Goal: Task Accomplishment & Management: Manage account settings

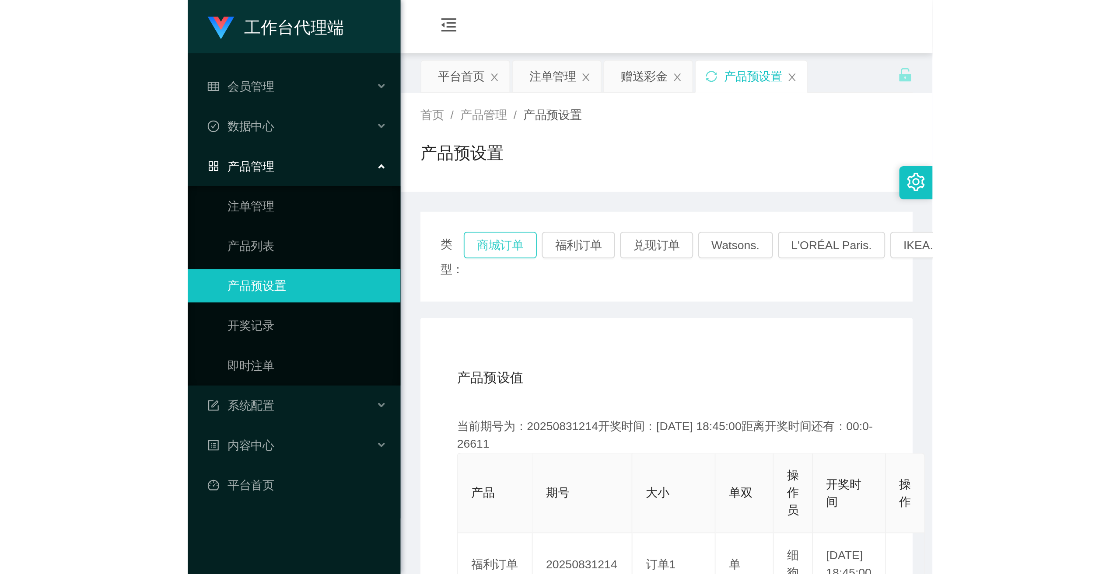
scroll to position [87, 0]
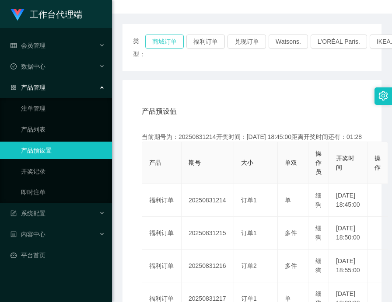
click at [161, 44] on button "商城订单" at bounding box center [164, 42] width 38 height 14
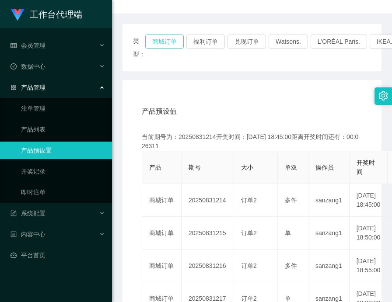
click at [161, 44] on button "商城订单" at bounding box center [164, 42] width 38 height 14
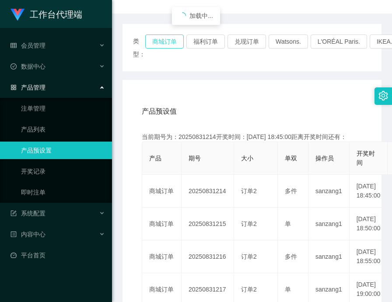
click at [161, 44] on button "商城订单" at bounding box center [164, 42] width 38 height 14
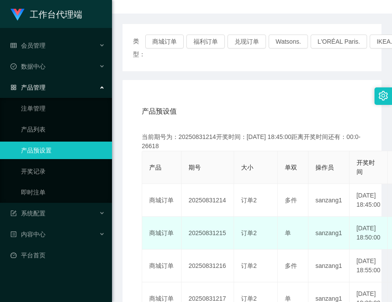
click at [189, 243] on td "20250831215" at bounding box center [208, 233] width 52 height 33
copy td "20250831215"
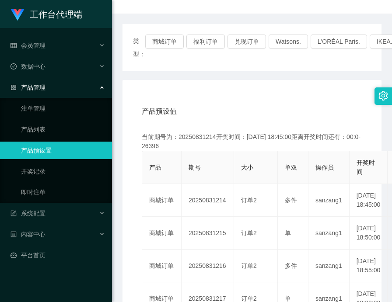
scroll to position [0, 0]
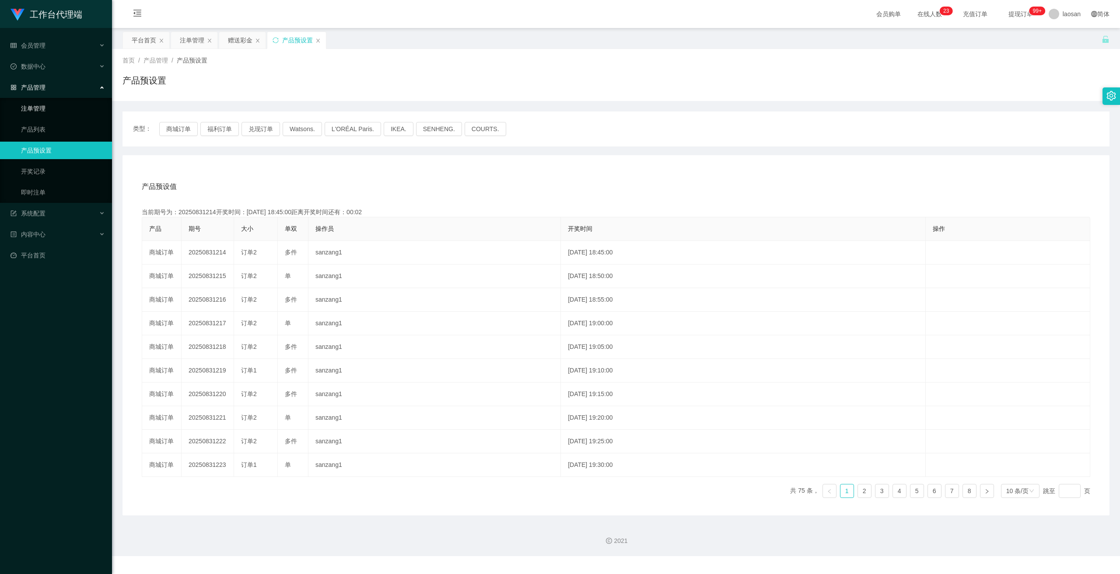
click at [29, 110] on link "注单管理" at bounding box center [63, 108] width 84 height 17
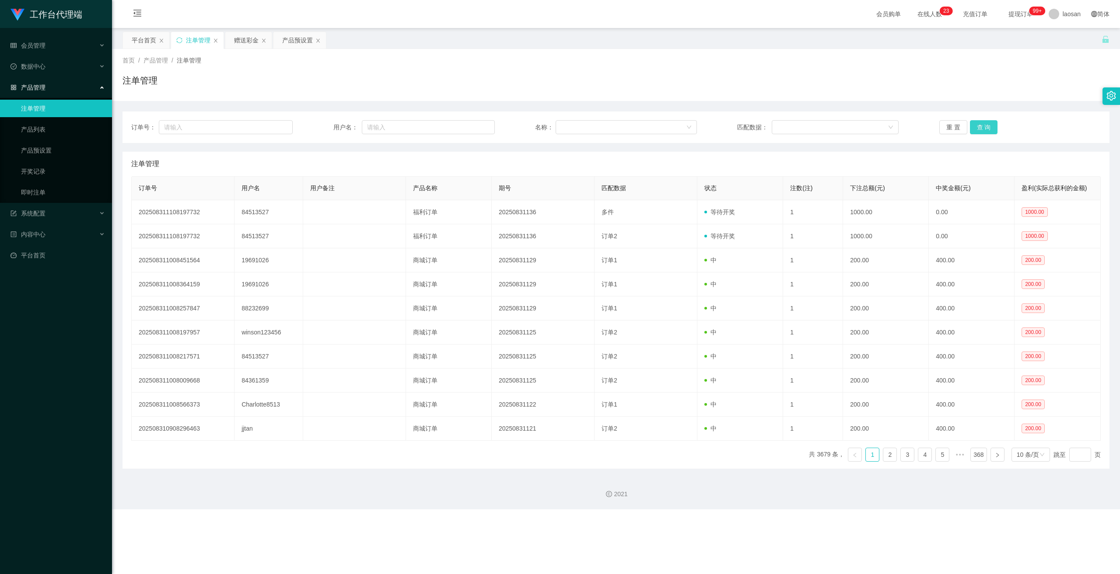
click at [391, 127] on button "查 询" at bounding box center [984, 127] width 28 height 14
click at [391, 127] on div "重 置 查 询" at bounding box center [1019, 127] width 161 height 14
click at [391, 127] on button "查 询" at bounding box center [984, 127] width 28 height 14
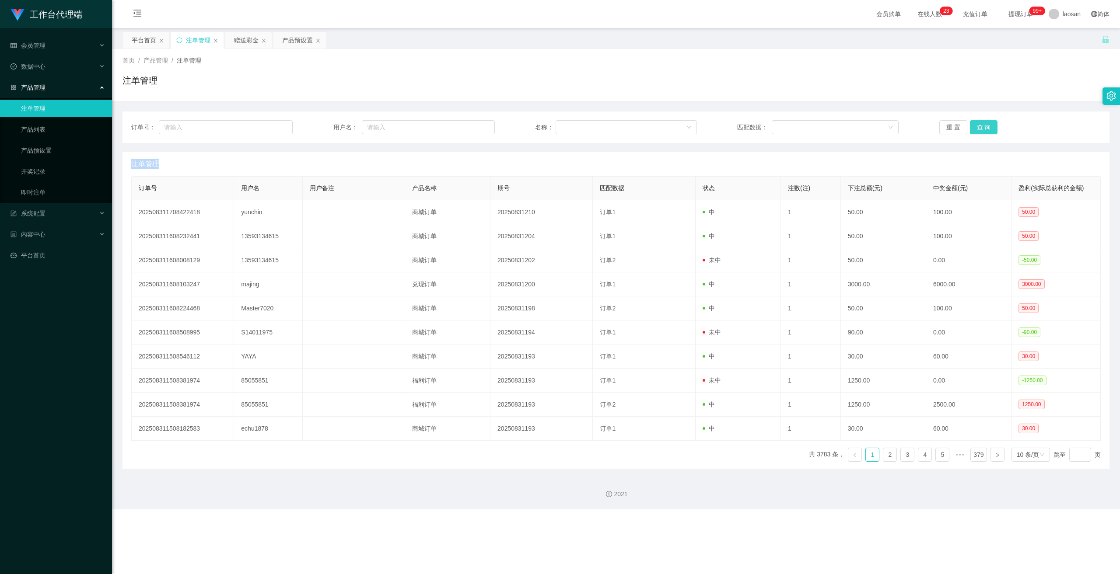
click at [391, 127] on div "重 置 查 询" at bounding box center [1019, 127] width 161 height 14
click at [391, 127] on button "查 询" at bounding box center [984, 127] width 28 height 14
click at [391, 127] on div "重 置 查 询" at bounding box center [1019, 127] width 161 height 14
click at [391, 122] on button "查 询" at bounding box center [984, 127] width 28 height 14
click at [391, 125] on button "查 询" at bounding box center [984, 127] width 28 height 14
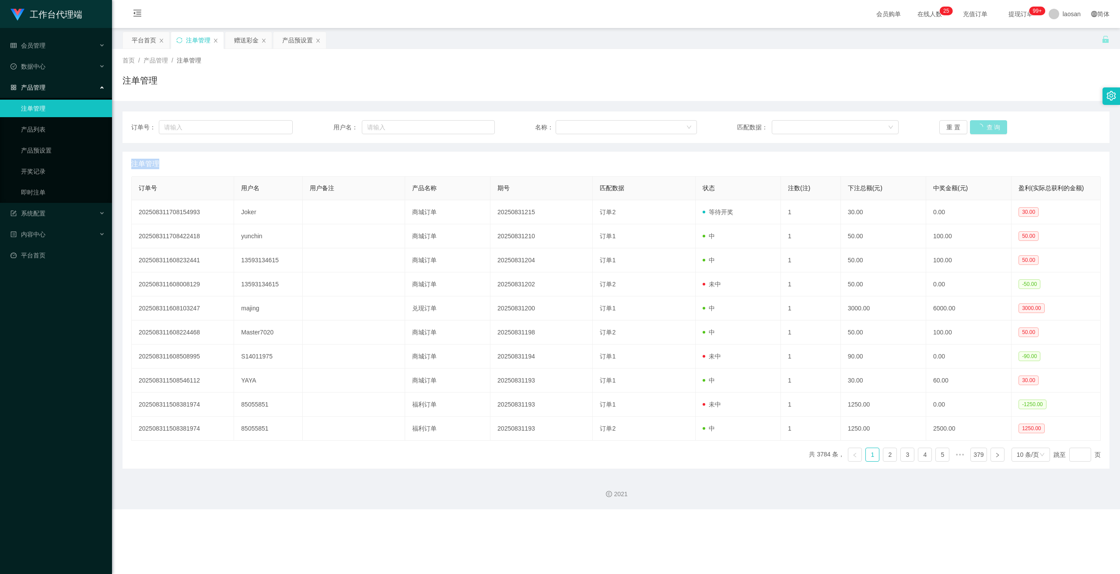
click at [391, 125] on div "重 置 查 询" at bounding box center [1019, 127] width 161 height 14
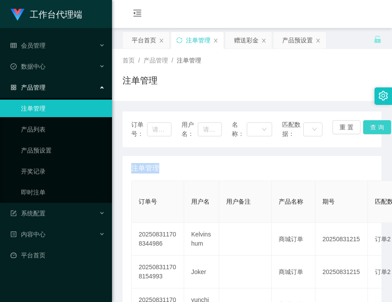
click at [375, 129] on button "查 询" at bounding box center [377, 127] width 28 height 14
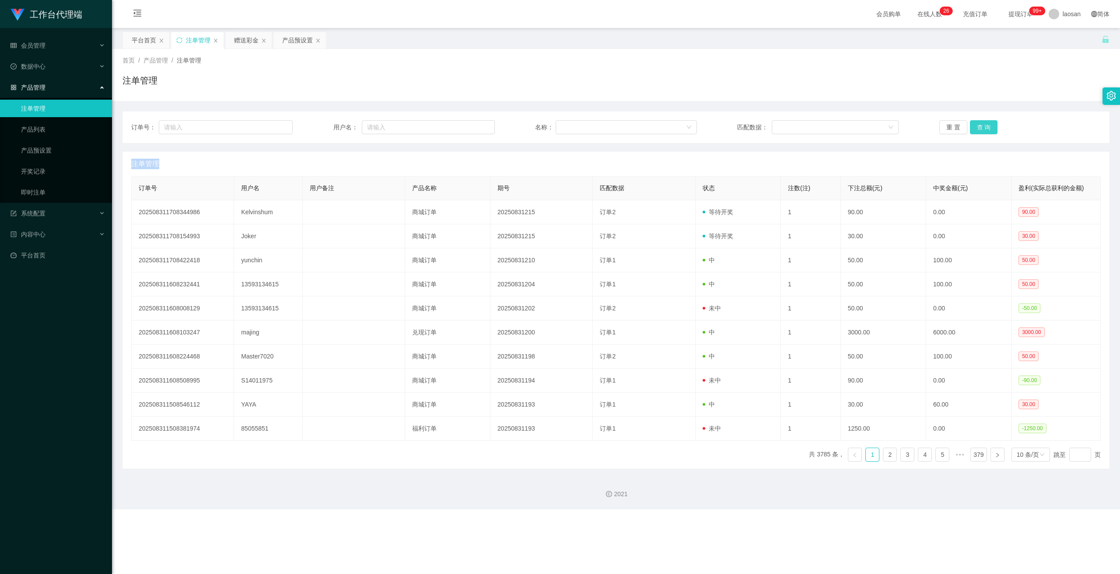
click at [391, 128] on button "查 询" at bounding box center [984, 127] width 28 height 14
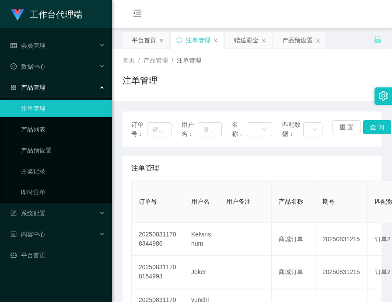
click at [286, 81] on div "注单管理" at bounding box center [251, 84] width 259 height 20
click at [54, 141] on ul "注单管理 产品列表 产品预设置 开奖记录 即时注单" at bounding box center [56, 150] width 112 height 105
click at [54, 143] on link "产品预设置" at bounding box center [63, 150] width 84 height 17
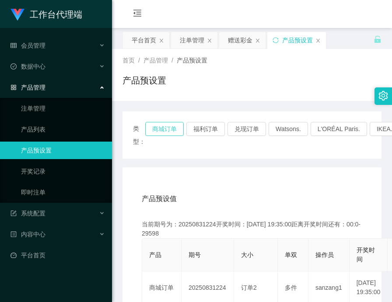
click at [164, 129] on button "商城订单" at bounding box center [164, 129] width 38 height 14
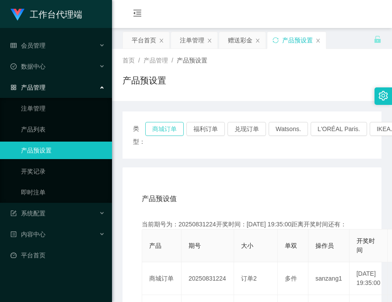
click at [164, 129] on button "商城订单" at bounding box center [164, 129] width 38 height 14
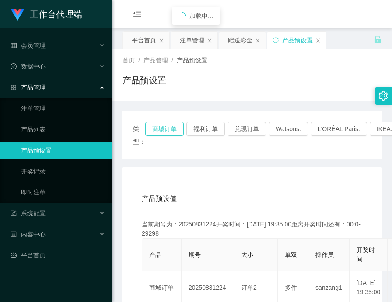
click at [164, 129] on button "商城订单" at bounding box center [164, 129] width 38 height 14
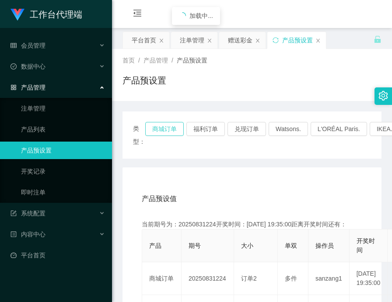
click at [164, 129] on button "商城订单" at bounding box center [164, 129] width 38 height 14
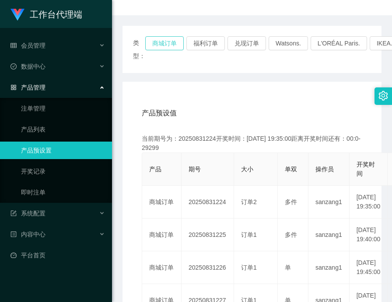
scroll to position [87, 0]
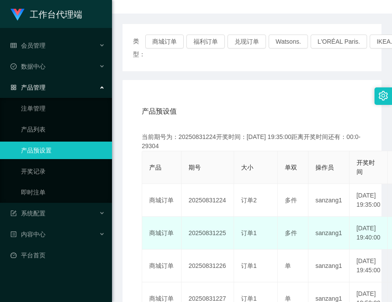
click at [216, 241] on td "20250831225" at bounding box center [208, 233] width 52 height 33
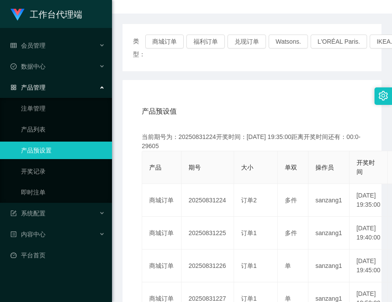
copy td "20250831225"
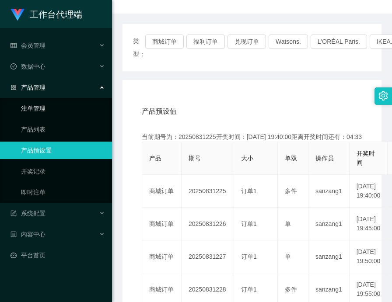
click at [51, 109] on link "注单管理" at bounding box center [63, 108] width 84 height 17
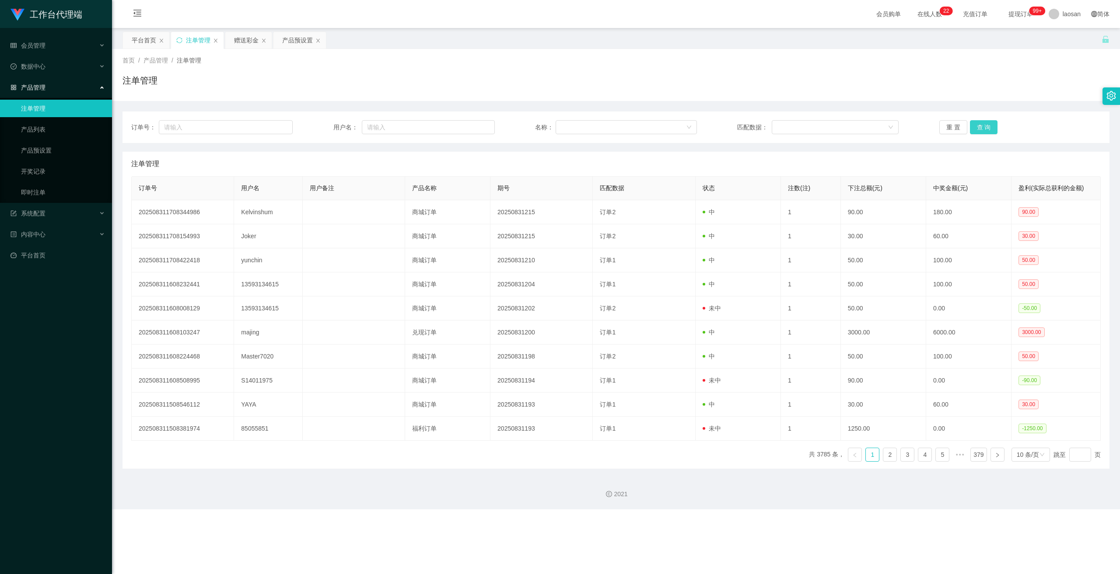
click at [391, 129] on button "查 询" at bounding box center [984, 127] width 28 height 14
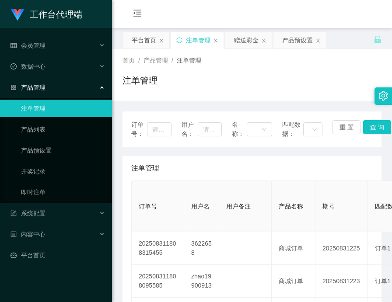
drag, startPoint x: 339, startPoint y: 16, endPoint x: 339, endPoint y: 12, distance: 4.5
click at [339, 16] on div "会员购单 在线人数 0 1 2 3 4 5 6 7 8 9 0 1 2 3 4 5 6 7 8 9 0 1 2 3 4 5 6 7 8 9 0 1 2 3 4…" at bounding box center [252, 14] width 280 height 28
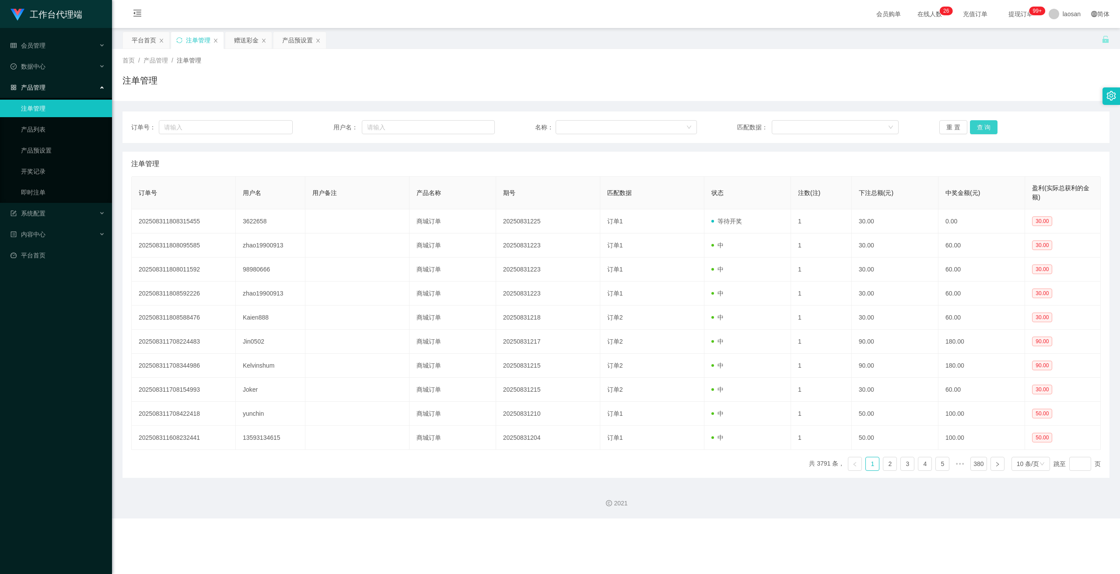
click at [391, 128] on button "查 询" at bounding box center [984, 127] width 28 height 14
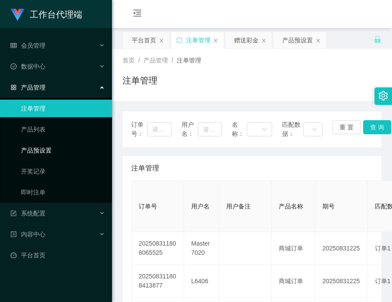
click at [50, 150] on link "产品预设置" at bounding box center [63, 150] width 84 height 17
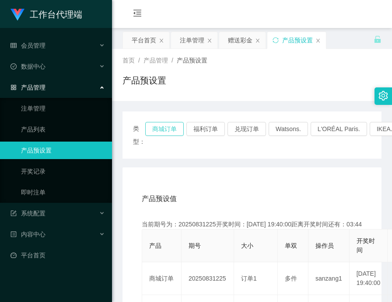
click at [166, 127] on button "商城订单" at bounding box center [164, 129] width 38 height 14
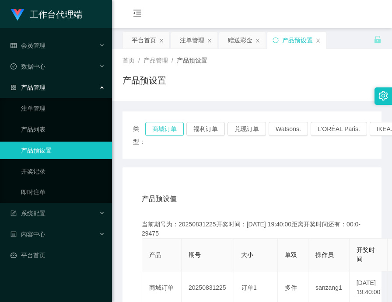
click at [166, 127] on button "商城订单" at bounding box center [164, 129] width 38 height 14
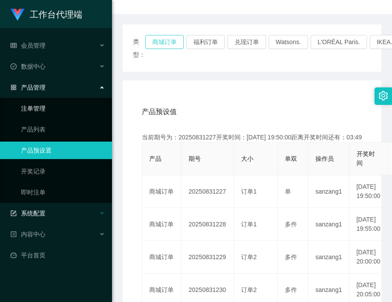
scroll to position [87, 0]
click at [39, 43] on span "会员管理" at bounding box center [27, 45] width 35 height 7
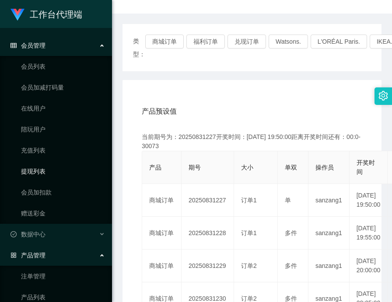
click at [39, 170] on link "提现列表" at bounding box center [63, 171] width 84 height 17
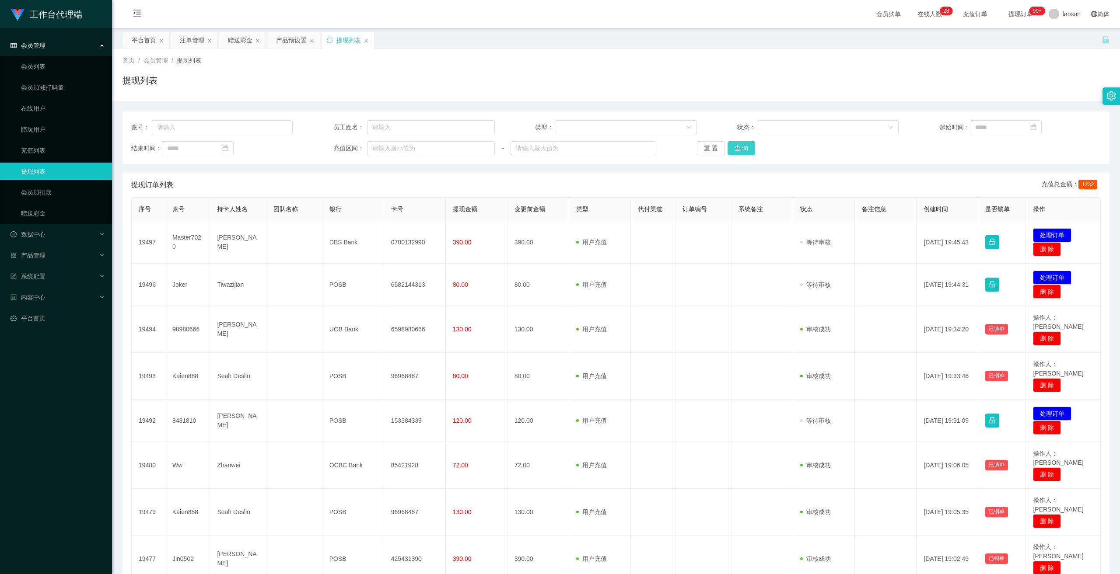
click at [391, 147] on button "查 询" at bounding box center [741, 148] width 28 height 14
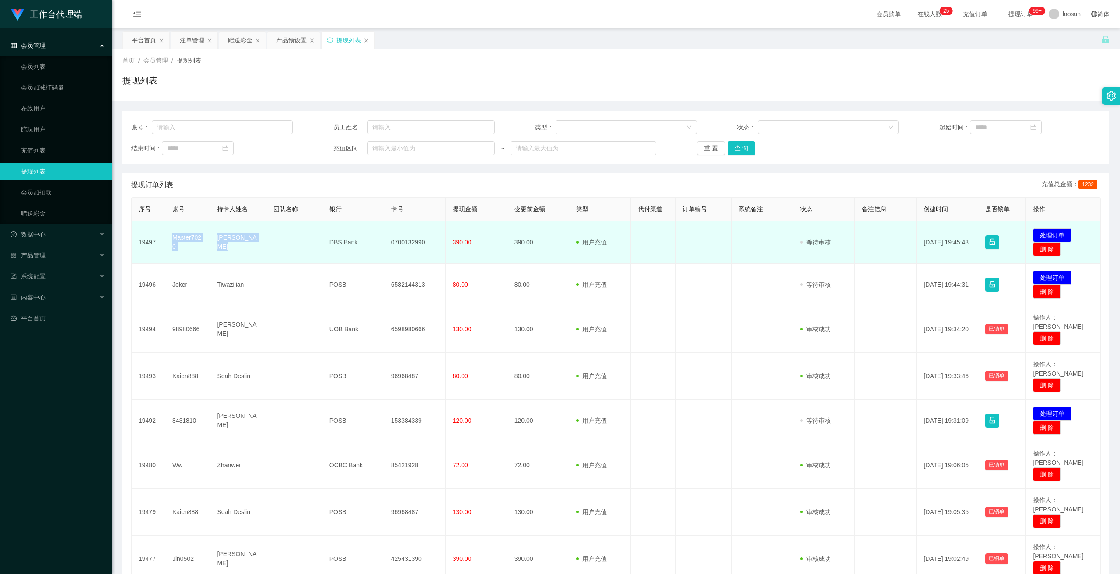
drag, startPoint x: 172, startPoint y: 237, endPoint x: 230, endPoint y: 247, distance: 59.5
click at [230, 247] on tr "19497 Master7020 [PERSON_NAME] DBS Bank 0700132990 390.00 390.00 用户充值 人工扣款 审核驳回…" at bounding box center [616, 242] width 969 height 42
click at [238, 250] on td "[PERSON_NAME]" at bounding box center [238, 242] width 56 height 42
drag, startPoint x: 217, startPoint y: 241, endPoint x: 460, endPoint y: 244, distance: 242.8
click at [391, 244] on tr "19497 Master7020 [PERSON_NAME] DBS Bank 0700132990 390.00 390.00 用户充值 人工扣款 审核驳回…" at bounding box center [616, 242] width 969 height 42
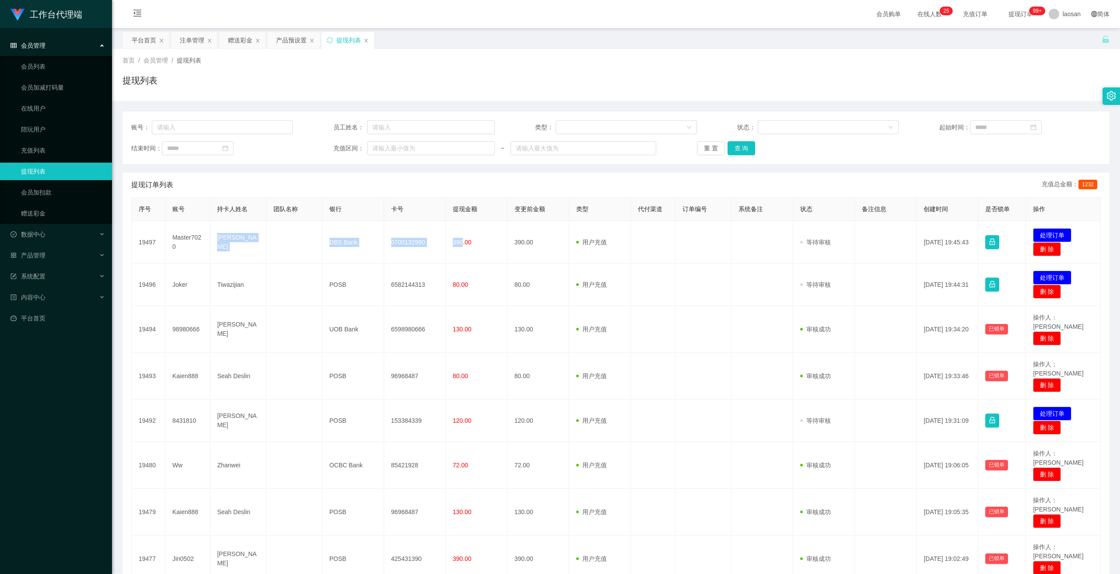
copy tr "[PERSON_NAME] DBS Bank 0700132990 390"
click at [391, 150] on button "查 询" at bounding box center [741, 148] width 28 height 14
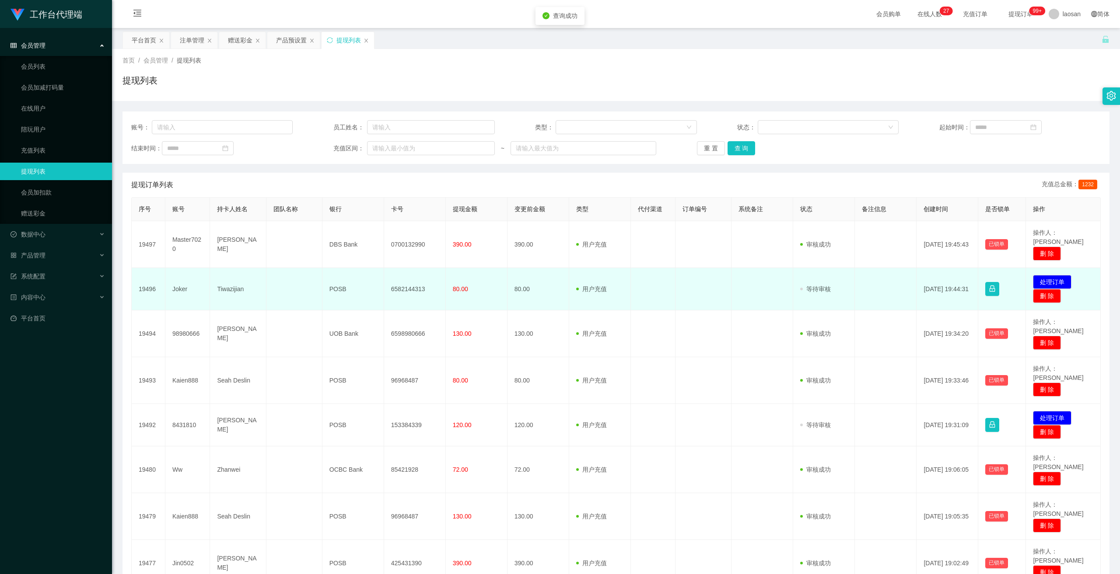
click at [391, 300] on td at bounding box center [703, 289] width 56 height 42
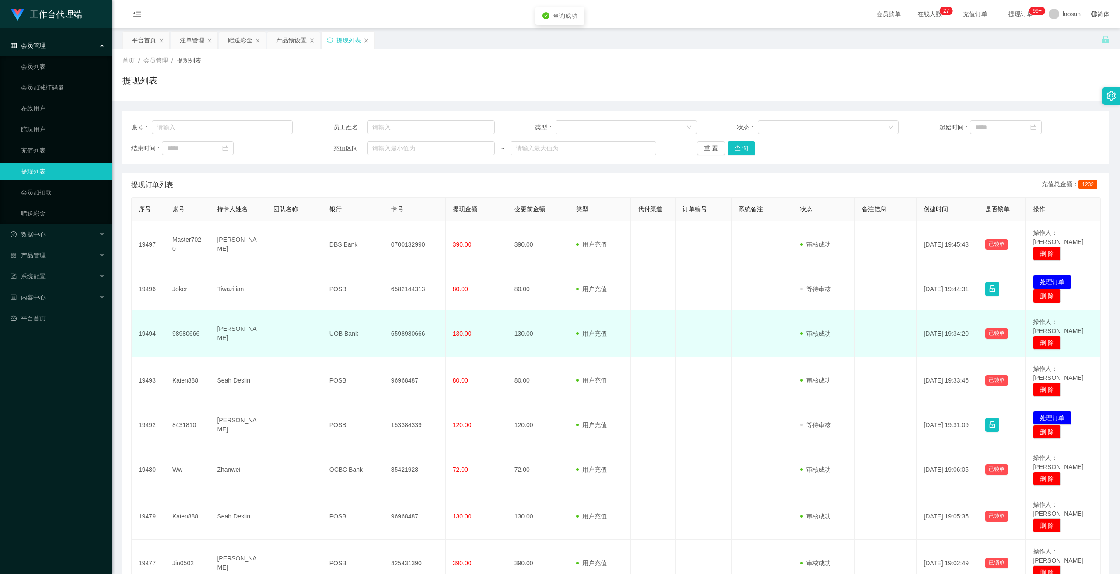
click at [238, 302] on td "[PERSON_NAME]" at bounding box center [238, 334] width 56 height 47
click at [183, 302] on td "98980666" at bounding box center [187, 334] width 45 height 47
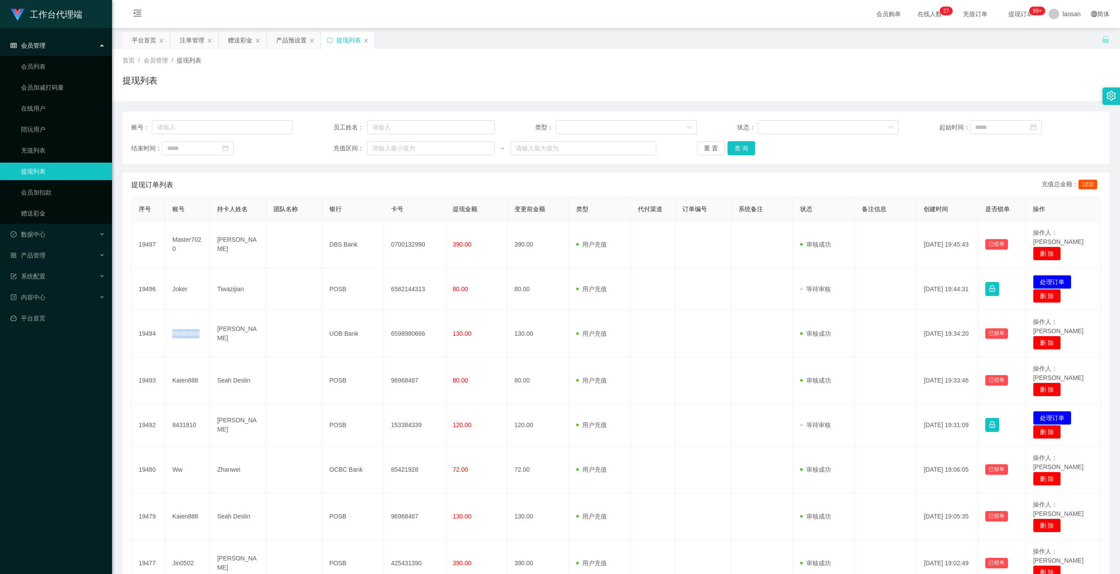
copy td "98980666"
click at [391, 150] on button "查 询" at bounding box center [741, 148] width 28 height 14
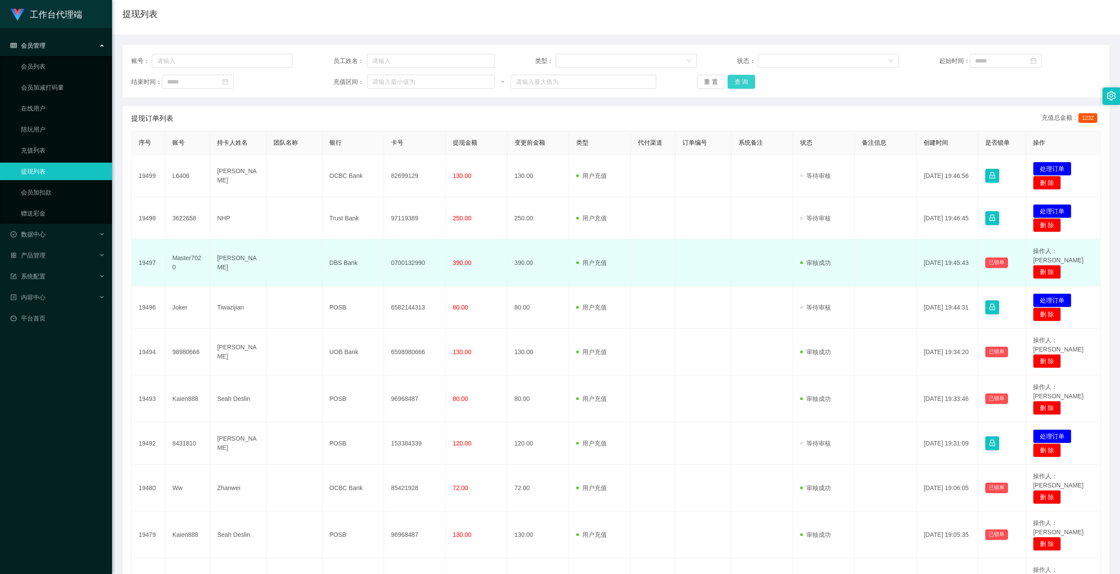
scroll to position [44, 0]
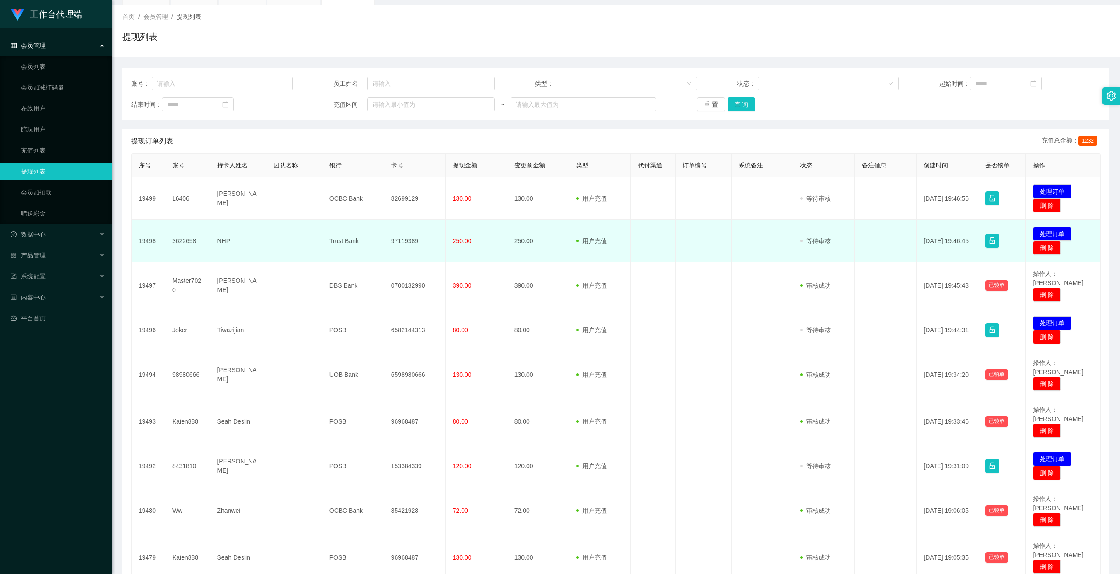
click at [183, 241] on td "3622658" at bounding box center [187, 241] width 45 height 42
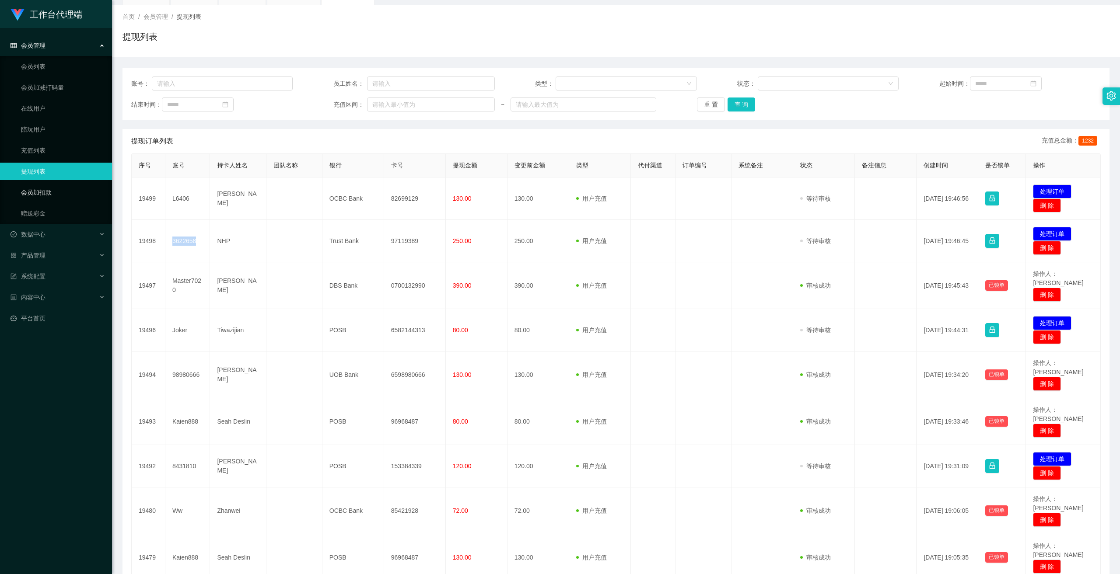
copy td "3622658"
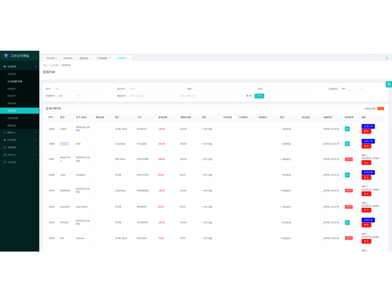
scroll to position [0, 0]
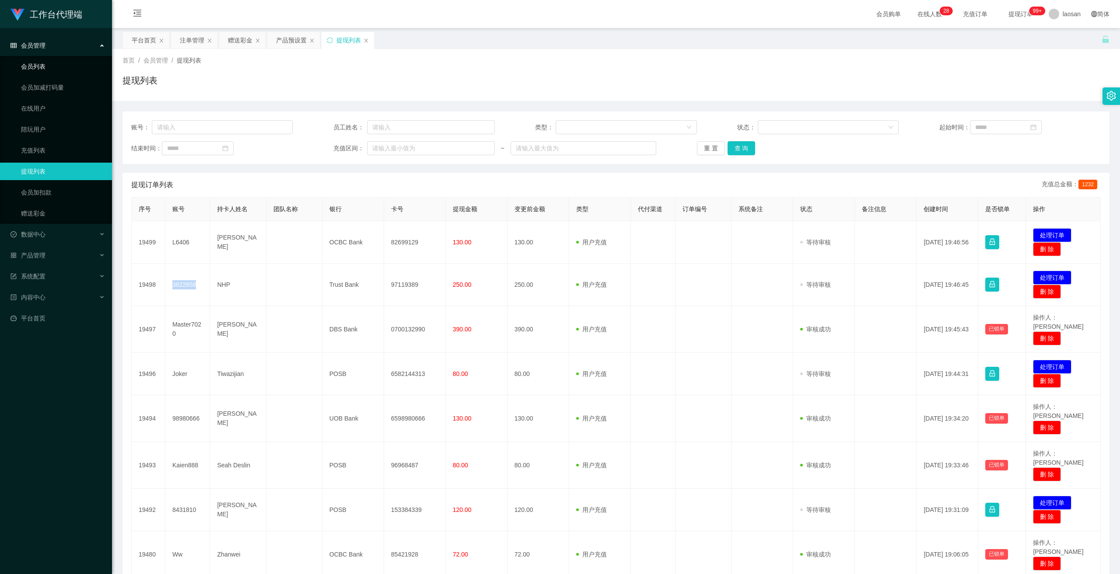
click at [31, 70] on link "会员列表" at bounding box center [63, 66] width 84 height 17
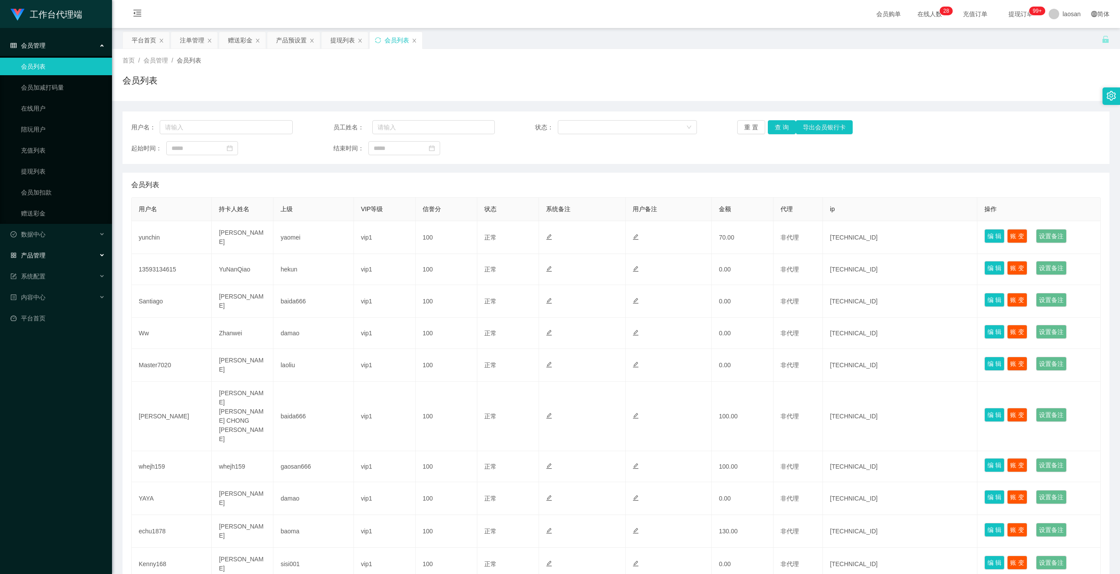
click at [66, 258] on div "产品管理" at bounding box center [56, 255] width 112 height 17
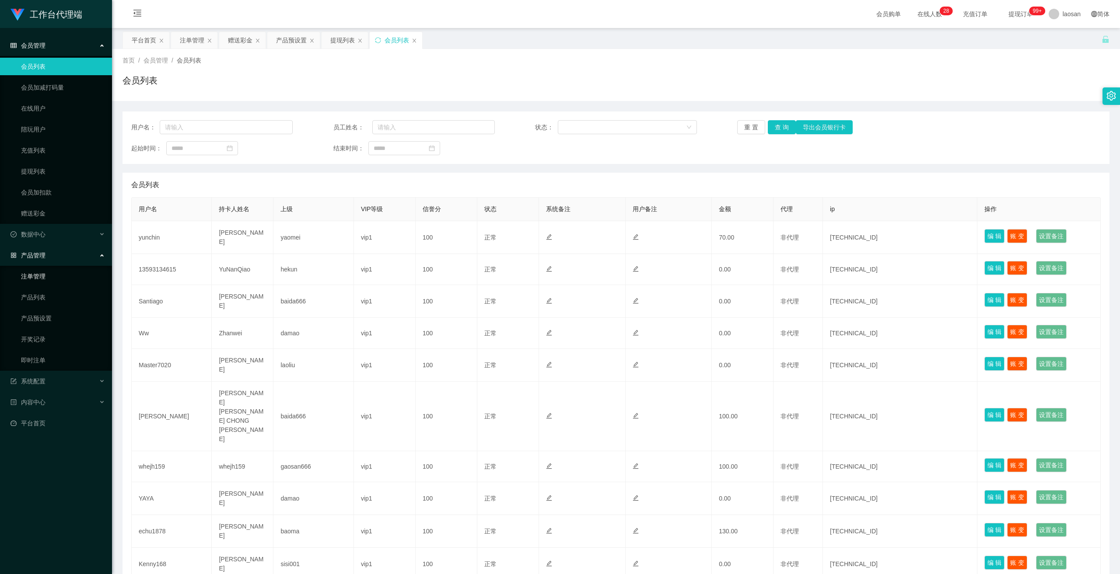
click at [41, 279] on link "注单管理" at bounding box center [63, 276] width 84 height 17
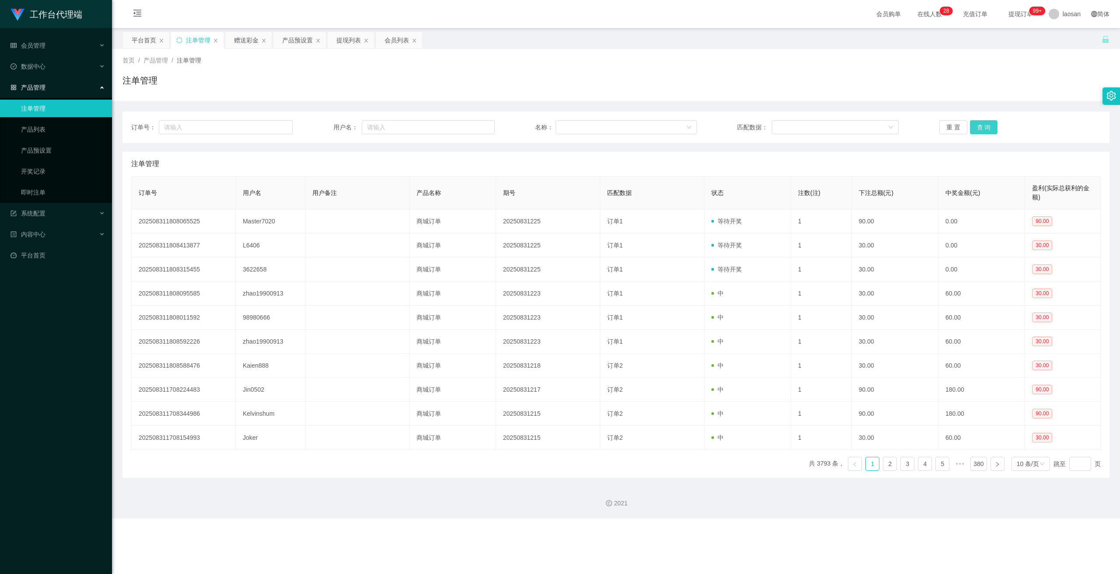
click at [391, 124] on button "查 询" at bounding box center [984, 127] width 28 height 14
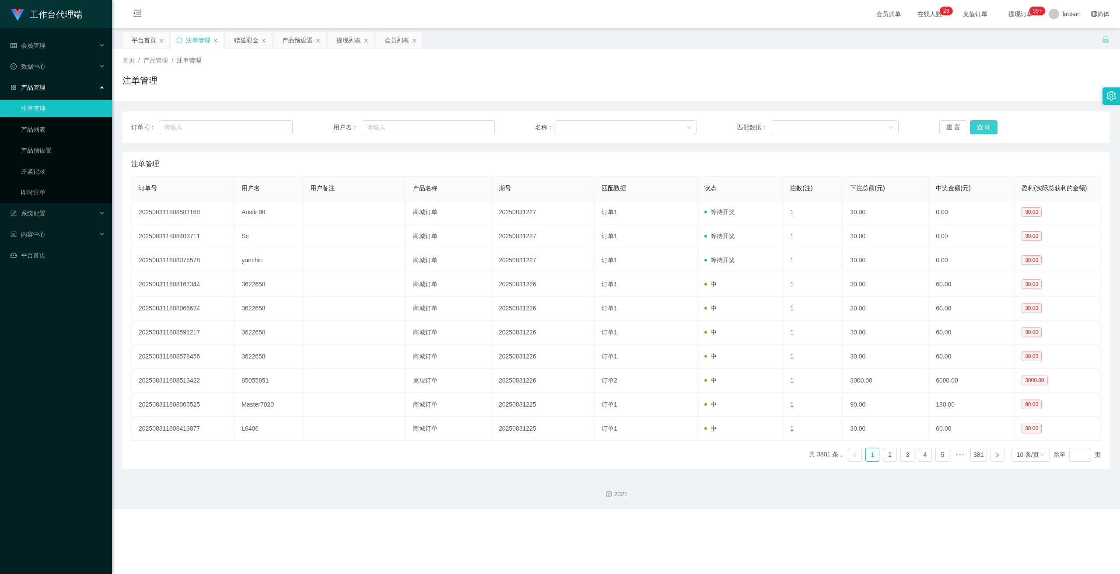
click at [391, 124] on button "查 询" at bounding box center [984, 127] width 28 height 14
click at [391, 124] on div "重 置 查 询" at bounding box center [1019, 127] width 161 height 14
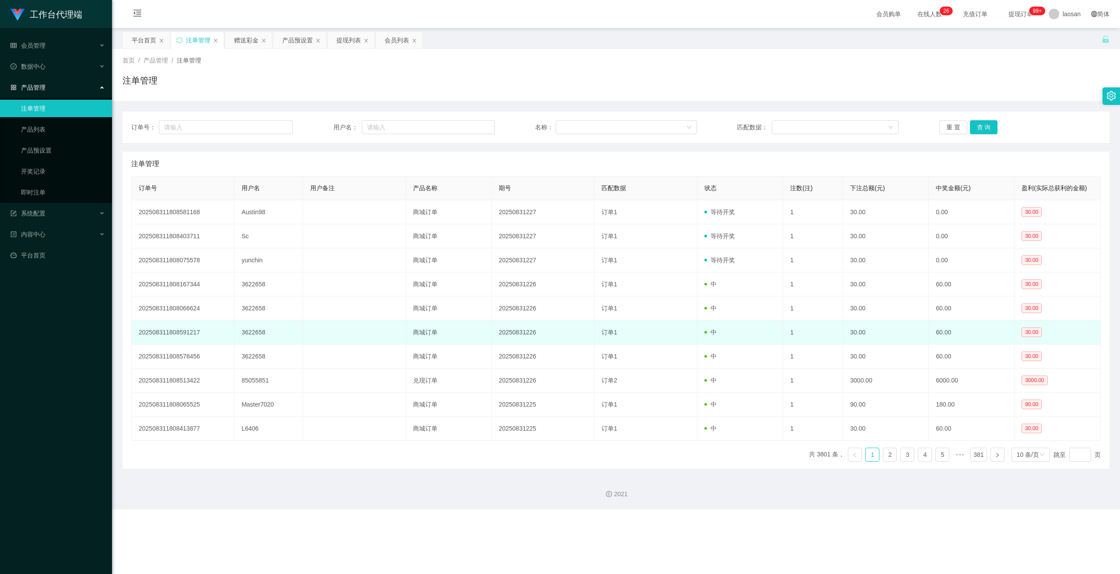
click at [391, 302] on td at bounding box center [354, 333] width 103 height 24
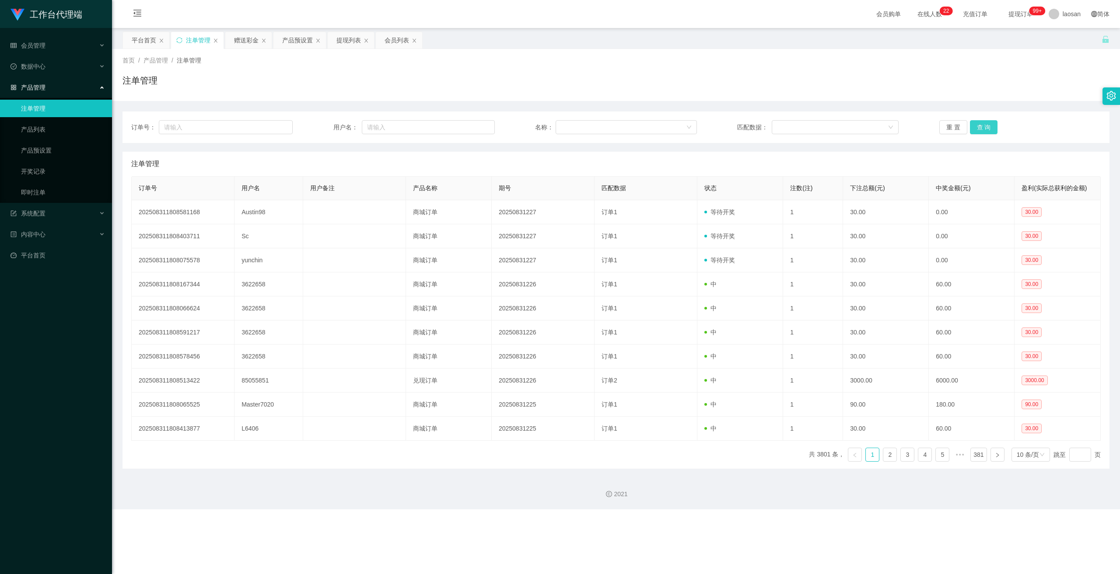
click at [391, 123] on button "查 询" at bounding box center [984, 127] width 28 height 14
click at [391, 123] on button "查 询" at bounding box center [989, 127] width 38 height 14
click at [391, 123] on button "查 询" at bounding box center [984, 127] width 28 height 14
click at [391, 130] on button "查 询" at bounding box center [984, 127] width 28 height 14
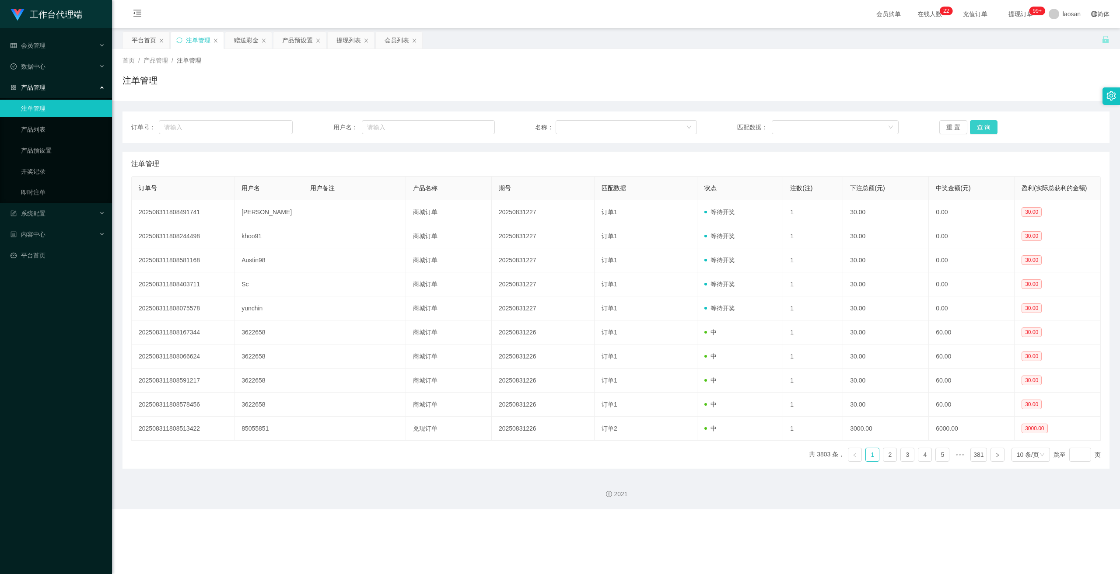
click at [391, 130] on button "查 询" at bounding box center [984, 127] width 28 height 14
click at [391, 126] on button "查 询" at bounding box center [984, 127] width 28 height 14
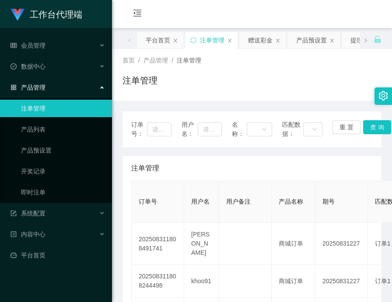
click at [371, 6] on div "会员购单 在线人数 0 1 2 3 4 5 6 7 8 9 0 1 2 3 4 5 6 7 8 9 0 1 2 3 4 5 6 7 8 9 0 1 2 3 4…" at bounding box center [252, 14] width 280 height 28
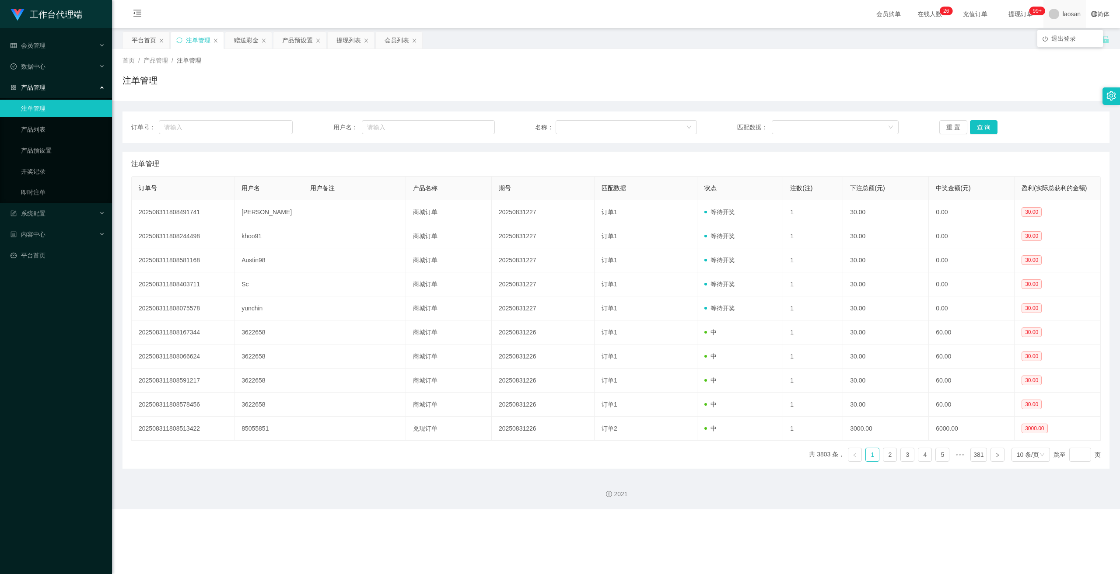
click at [391, 16] on span "laosan" at bounding box center [1071, 14] width 18 height 28
click at [391, 41] on span "退出登录" at bounding box center [1063, 38] width 24 height 7
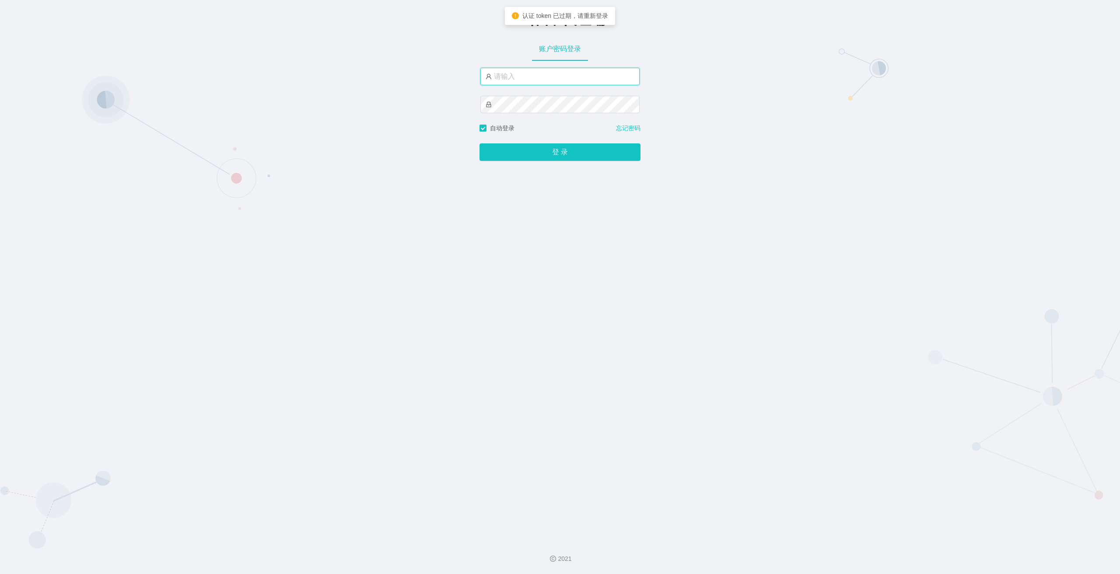
type input "xiaoyang"
click at [391, 157] on button "登 录" at bounding box center [559, 151] width 161 height 17
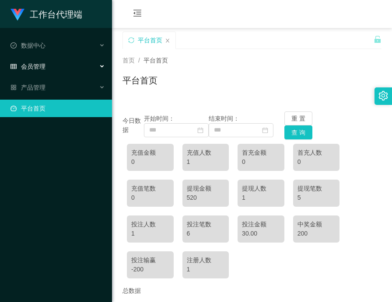
click at [37, 75] on div "会员管理" at bounding box center [56, 66] width 112 height 17
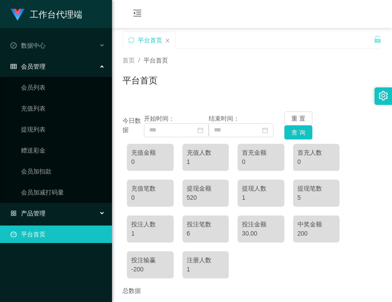
click at [52, 208] on div "产品管理" at bounding box center [56, 213] width 112 height 17
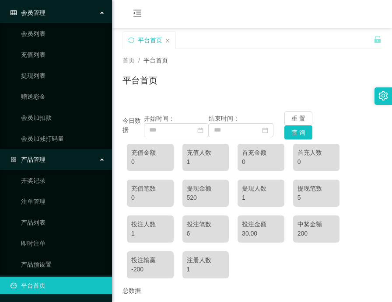
scroll to position [55, 0]
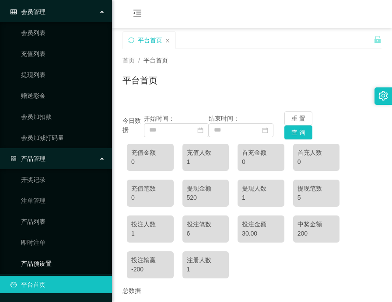
click at [46, 266] on link "产品预设置" at bounding box center [63, 263] width 84 height 17
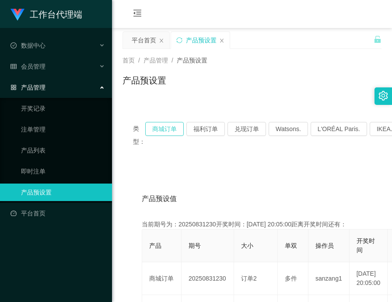
click at [163, 132] on button "商城订单" at bounding box center [164, 129] width 38 height 14
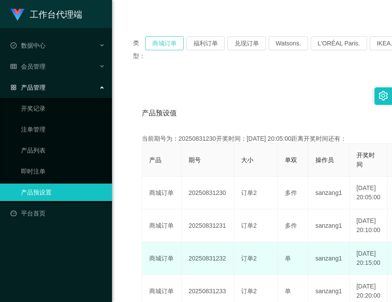
scroll to position [87, 0]
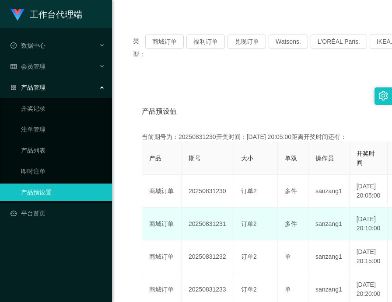
click at [205, 241] on td "20250831231" at bounding box center [208, 224] width 52 height 33
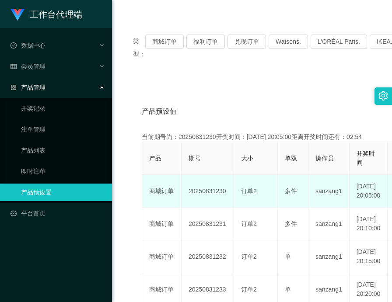
click at [212, 202] on td "20250831230" at bounding box center [208, 191] width 52 height 33
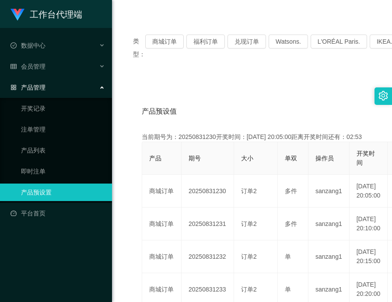
copy td "20250831230"
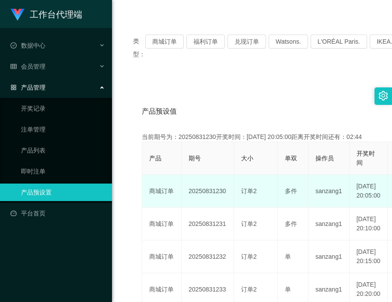
click at [249, 195] on span "订单2" at bounding box center [249, 191] width 16 height 7
click at [252, 195] on span "订单2" at bounding box center [249, 191] width 16 height 7
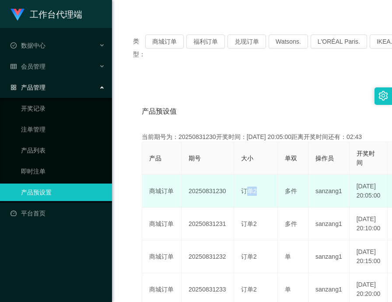
drag, startPoint x: 252, startPoint y: 206, endPoint x: 284, endPoint y: 215, distance: 33.1
click at [252, 195] on span "订单2" at bounding box center [249, 191] width 16 height 7
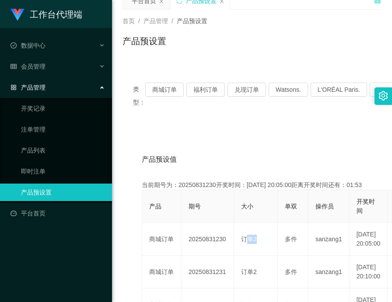
scroll to position [0, 0]
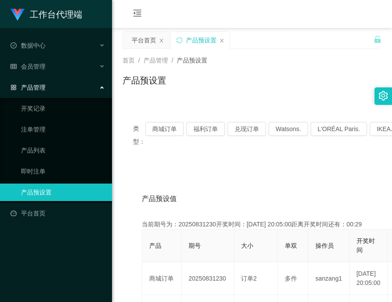
drag, startPoint x: 350, startPoint y: 27, endPoint x: 359, endPoint y: 0, distance: 28.1
click at [350, 27] on div "会员购单 在线人数 0 1 2 3 4 5 6 7 8 9 0 1 2 3 4 5 6 7 8 9 0 1 2 3 4 5 6 7 8 9 0 1 2 3 4…" at bounding box center [252, 14] width 280 height 28
